Goal: Information Seeking & Learning: Learn about a topic

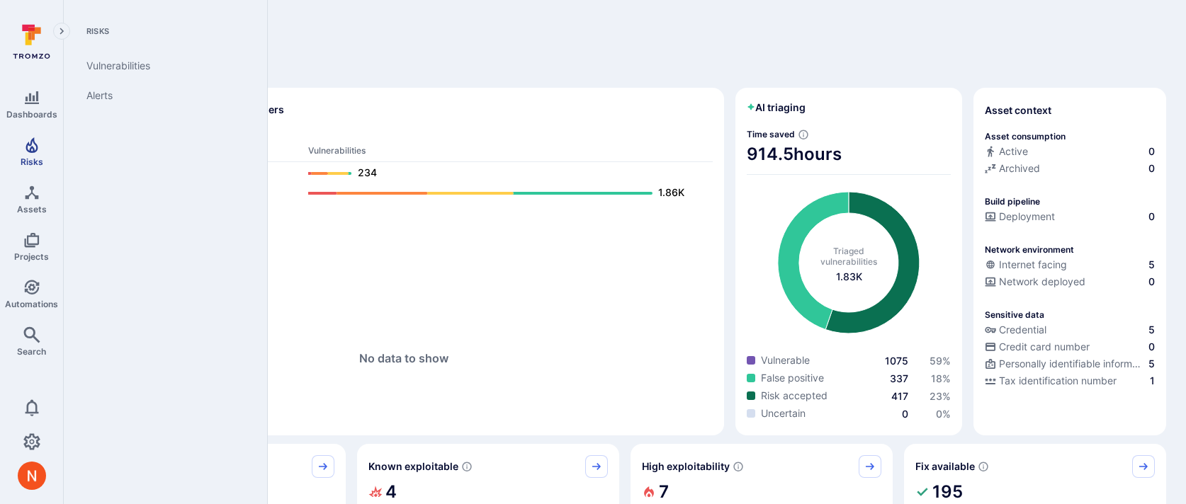
click at [30, 148] on icon "Risks" at bounding box center [31, 145] width 12 height 16
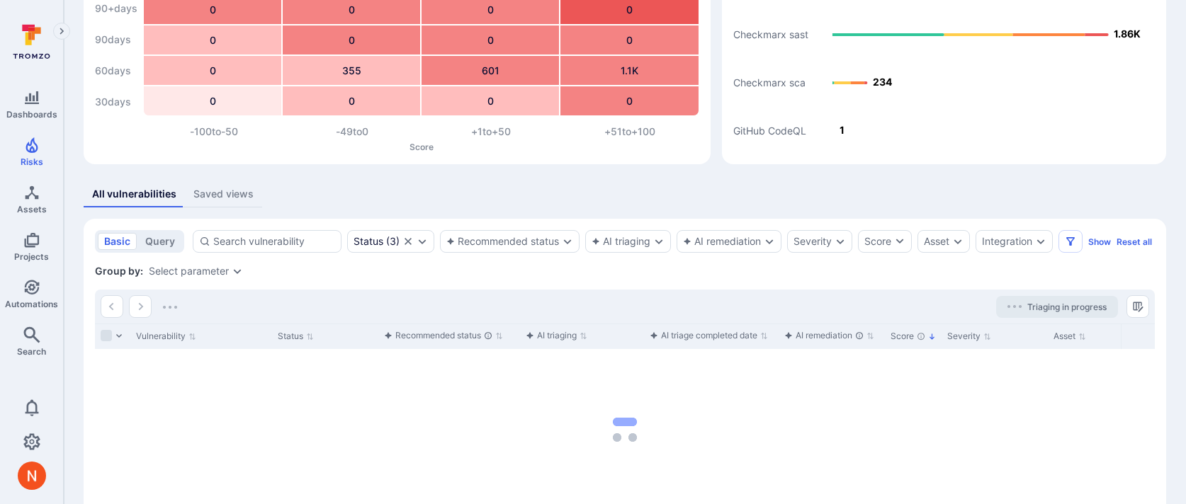
scroll to position [151, 0]
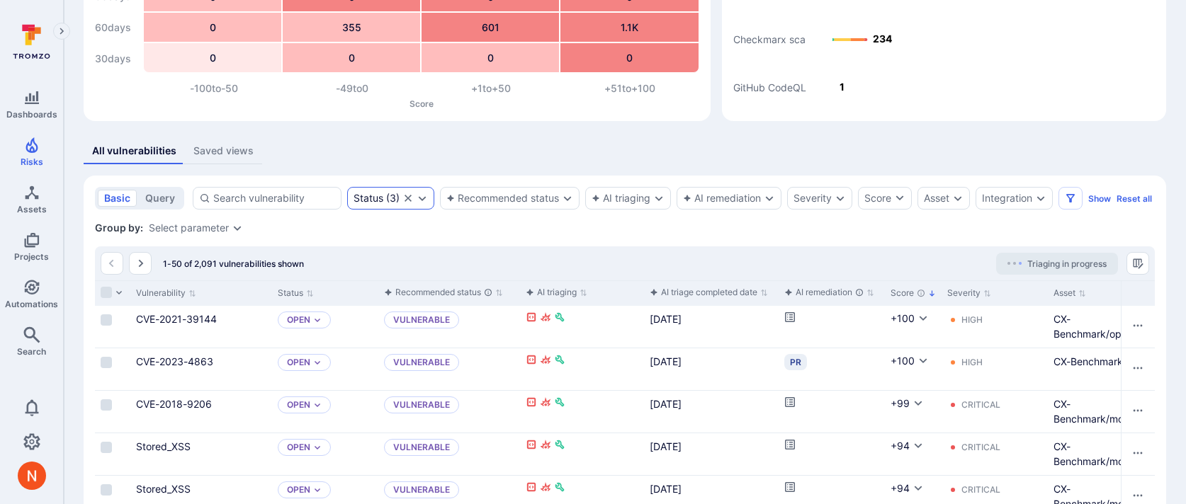
click at [407, 196] on icon "Clear selection" at bounding box center [407, 198] width 11 height 11
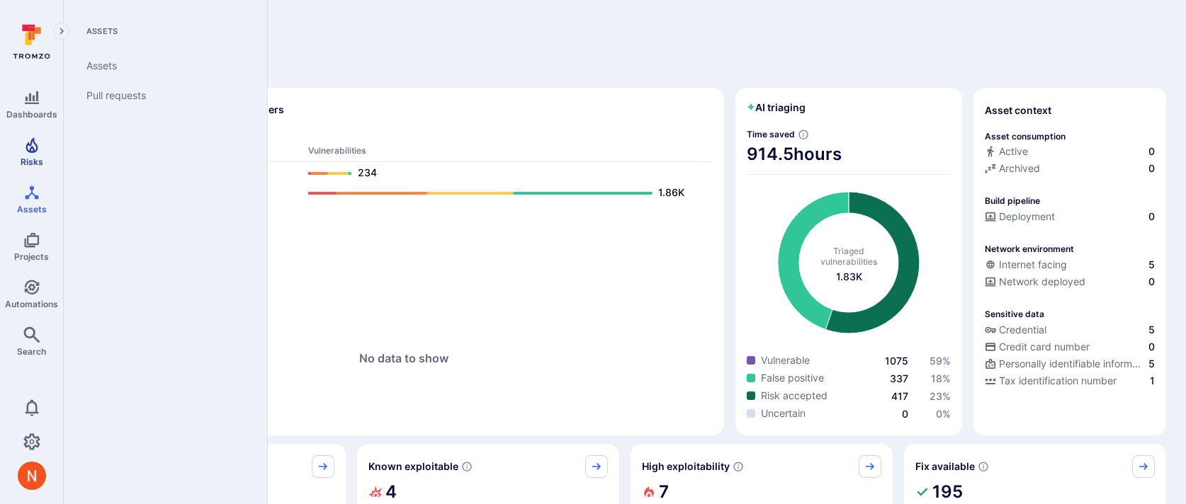
click at [29, 166] on link "Risks" at bounding box center [31, 152] width 63 height 42
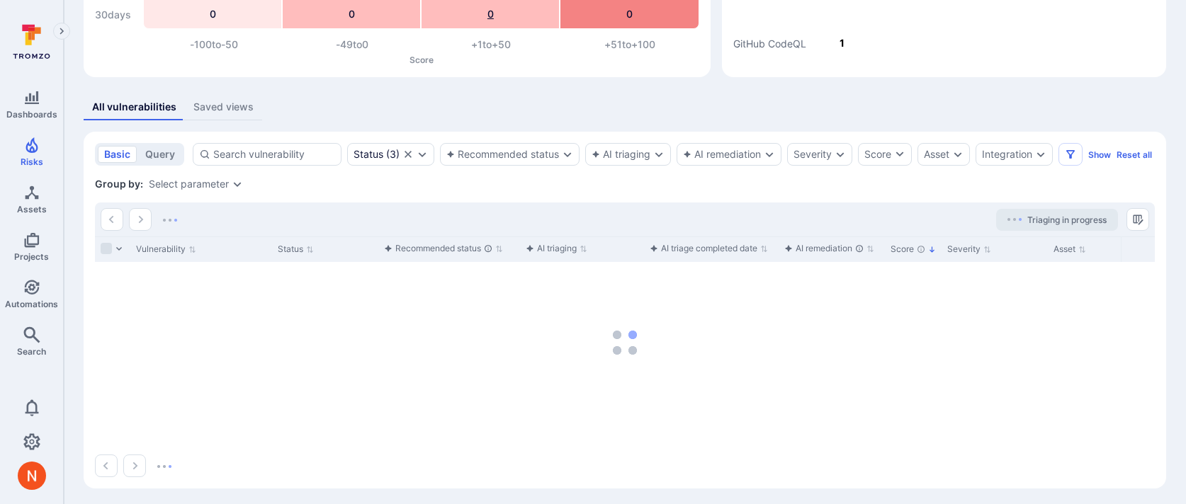
scroll to position [215, 0]
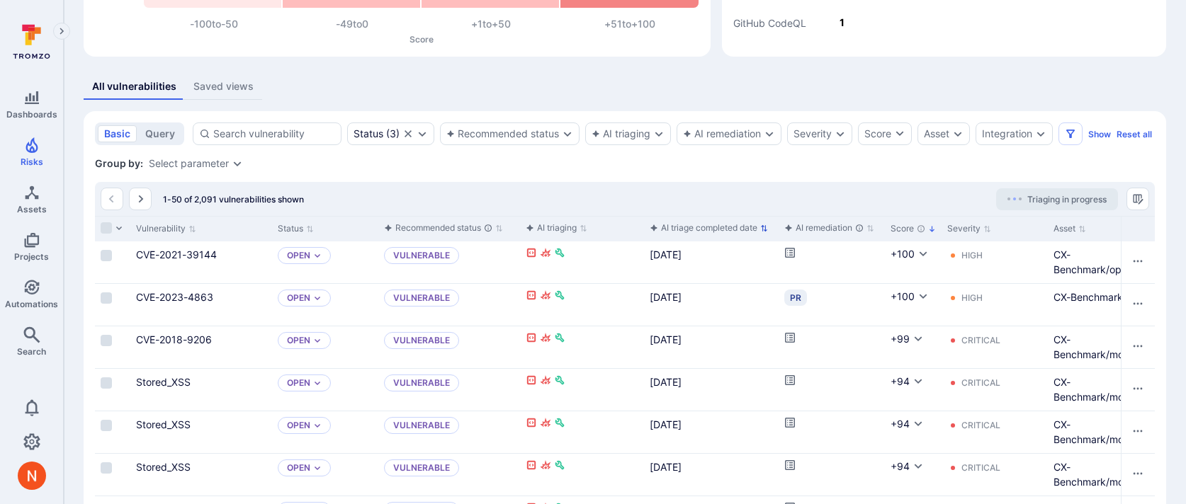
click at [729, 235] on div "AI triage completed date" at bounding box center [704, 228] width 108 height 14
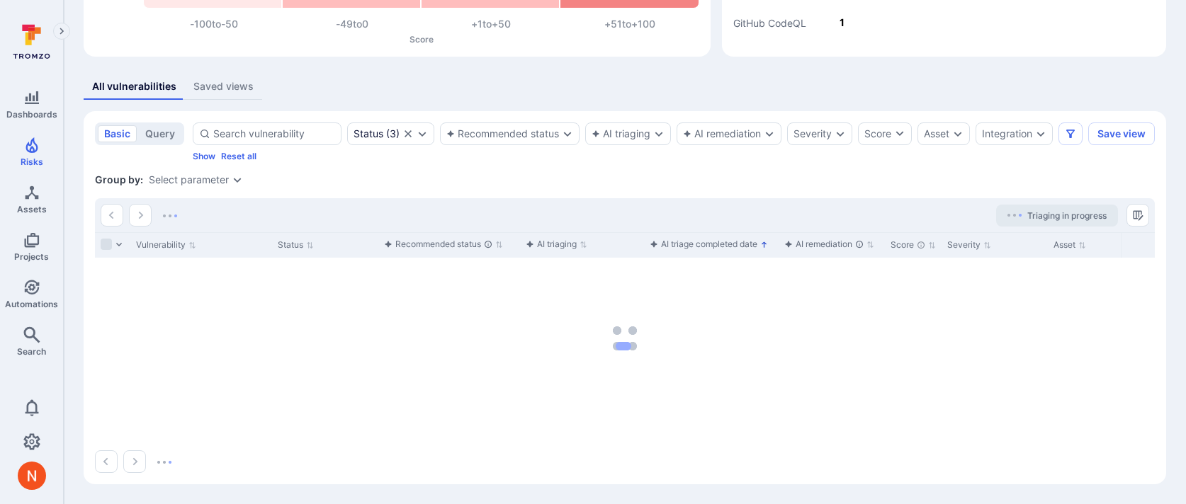
click at [719, 251] on div "AI triage completed date" at bounding box center [704, 244] width 108 height 14
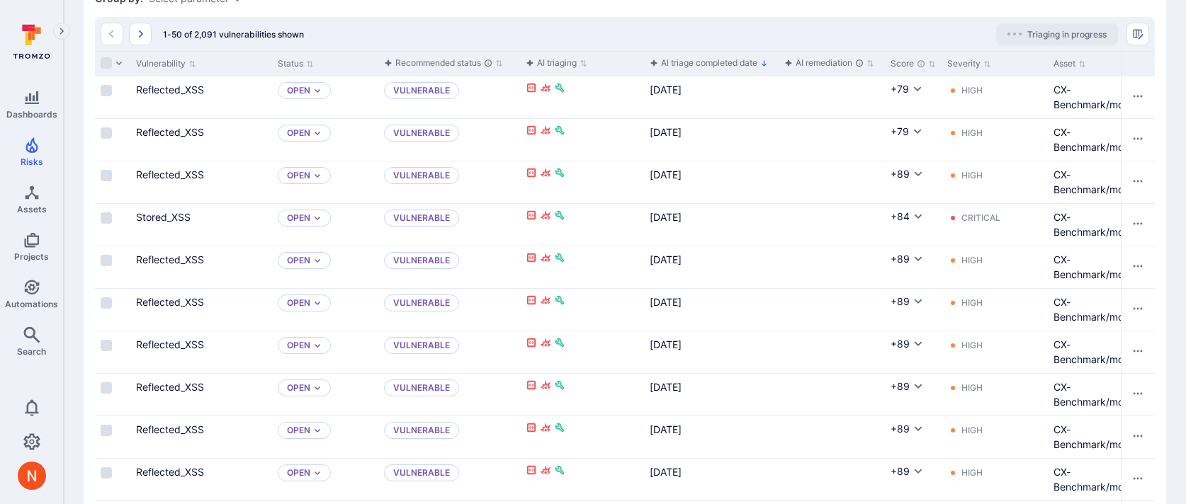
scroll to position [398, 0]
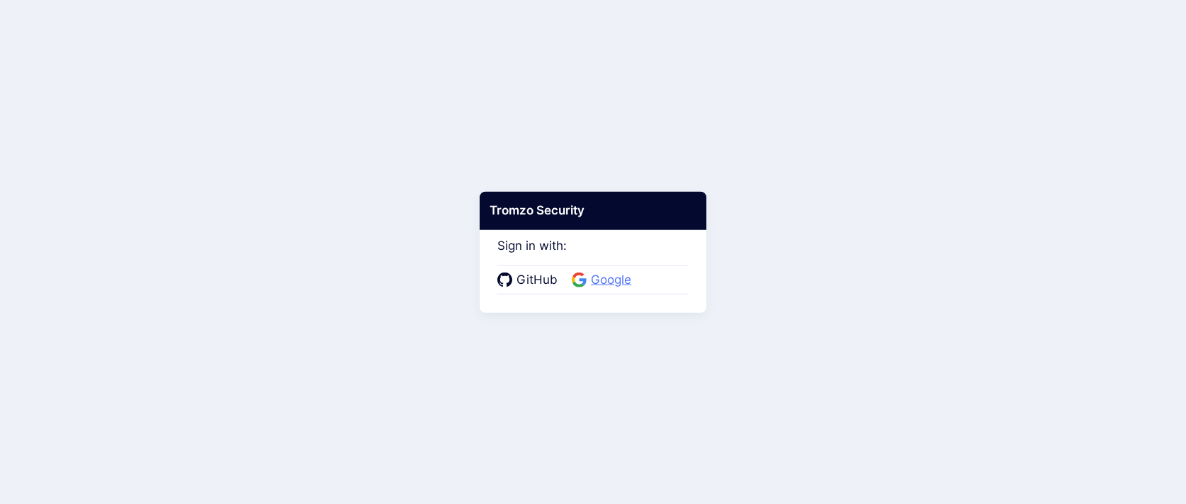
click at [586, 278] on span "Google" at bounding box center [610, 280] width 49 height 18
